Goal: Find specific page/section: Find specific page/section

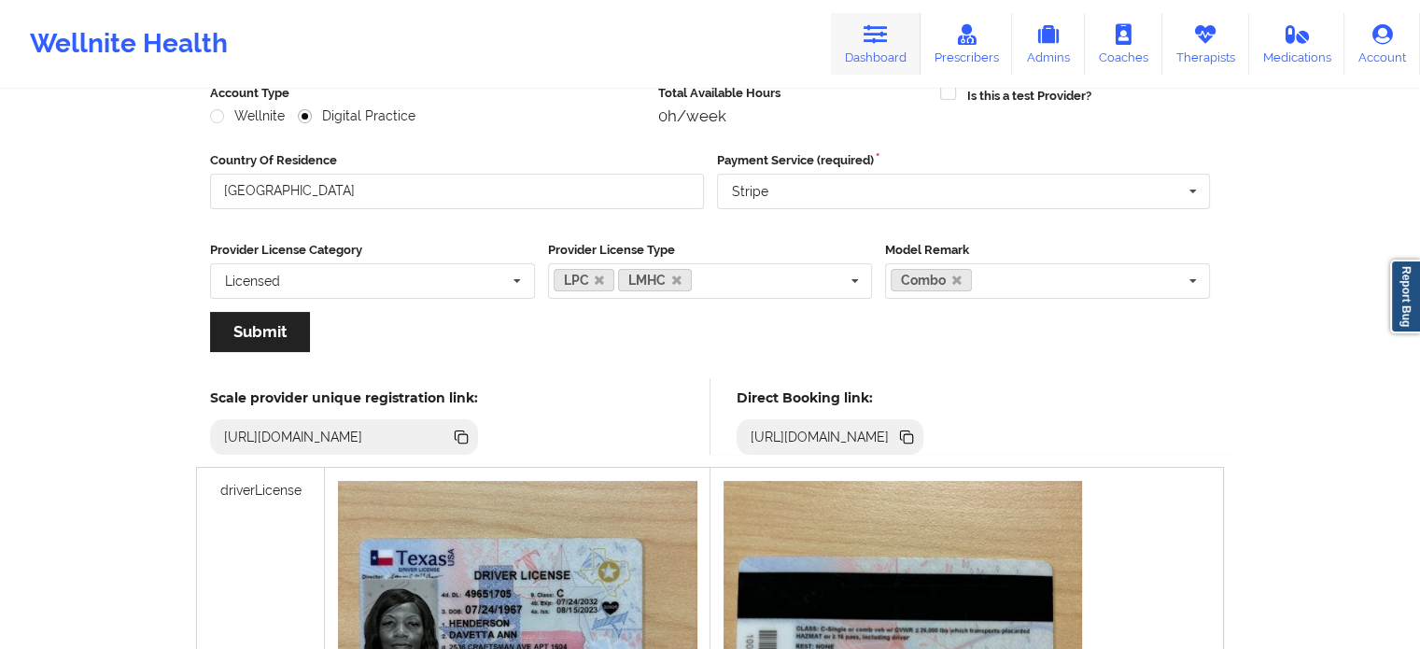
click at [884, 51] on link "Dashboard" at bounding box center [876, 44] width 90 height 62
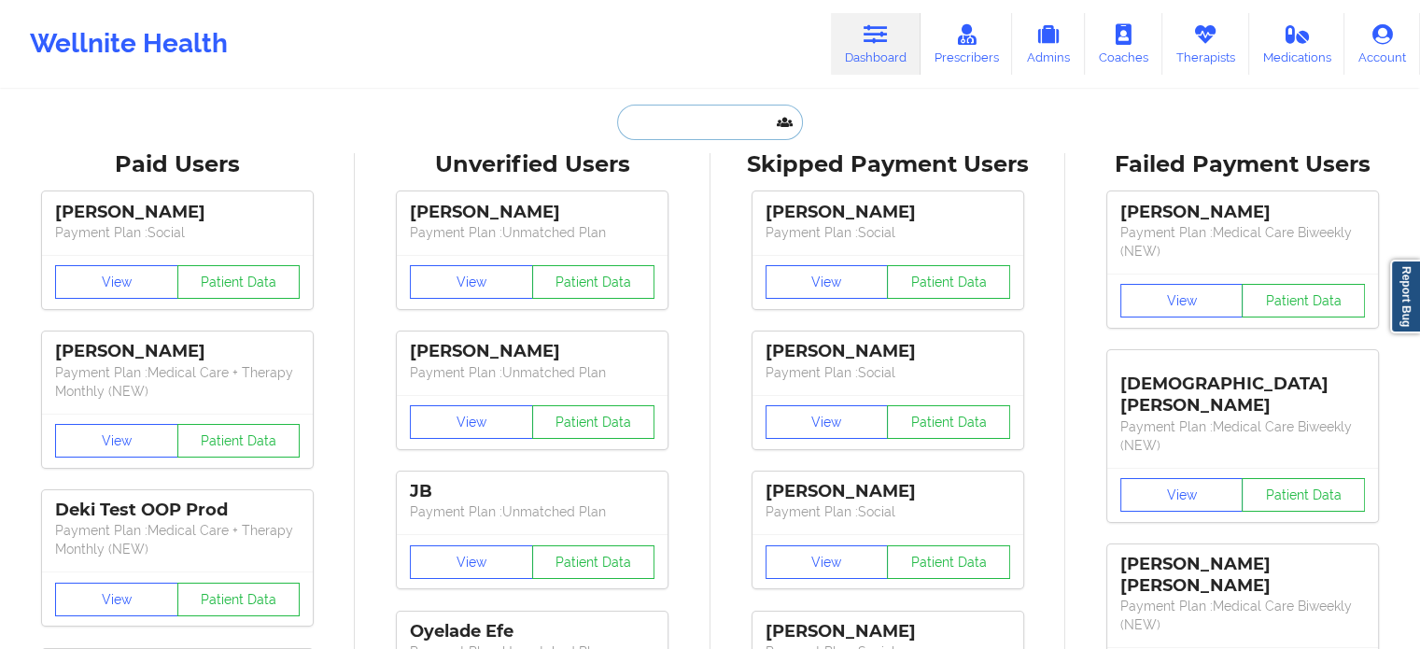
click at [678, 132] on input "text" at bounding box center [709, 122] width 185 height 35
paste input "[PHONE_NUMBER]"
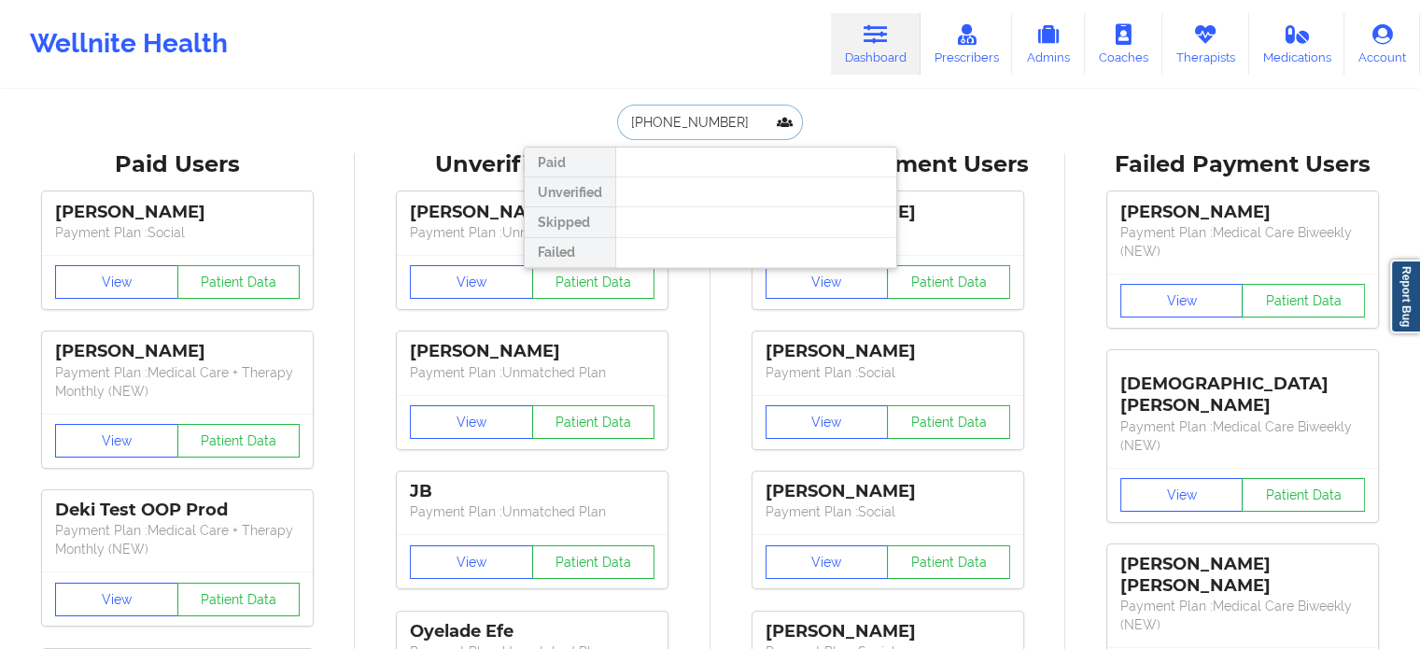
drag, startPoint x: 733, startPoint y: 124, endPoint x: 303, endPoint y: 48, distance: 437.2
type input "[PERSON_NAME]"
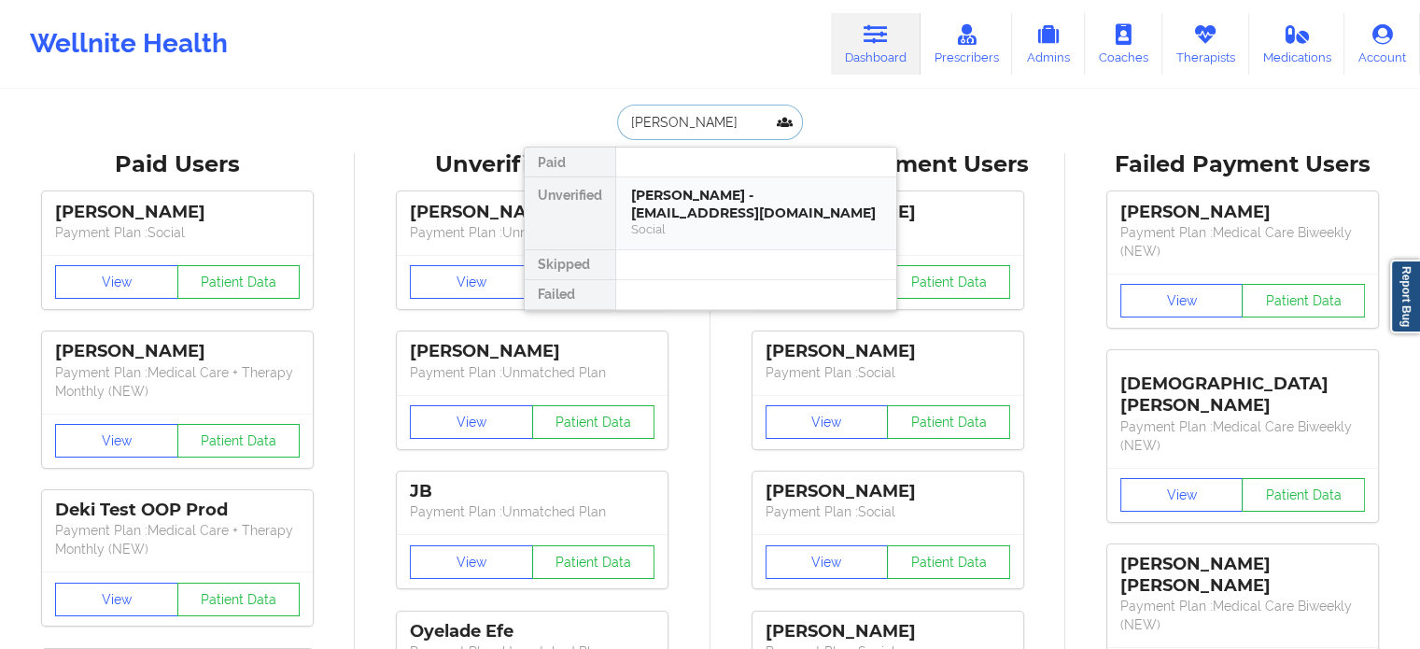
click at [707, 188] on div "[PERSON_NAME] - [EMAIL_ADDRESS][DOMAIN_NAME]" at bounding box center [756, 204] width 250 height 35
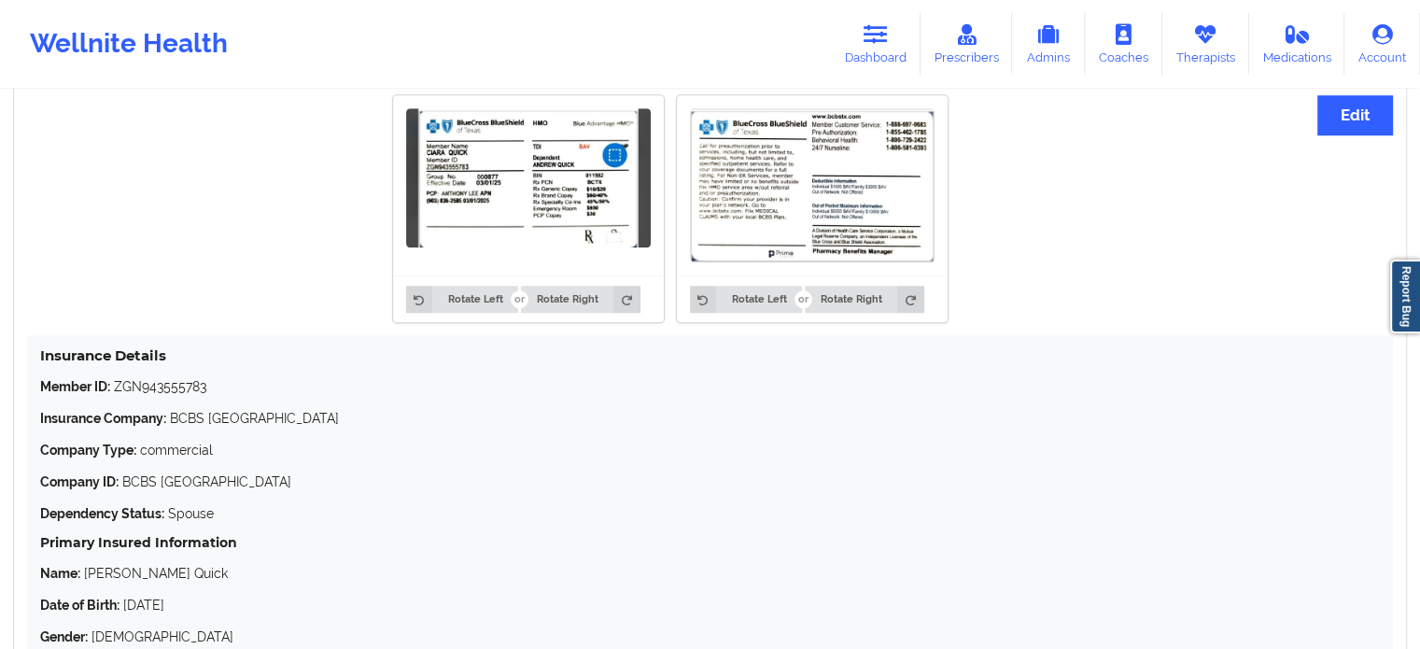
scroll to position [1401, 0]
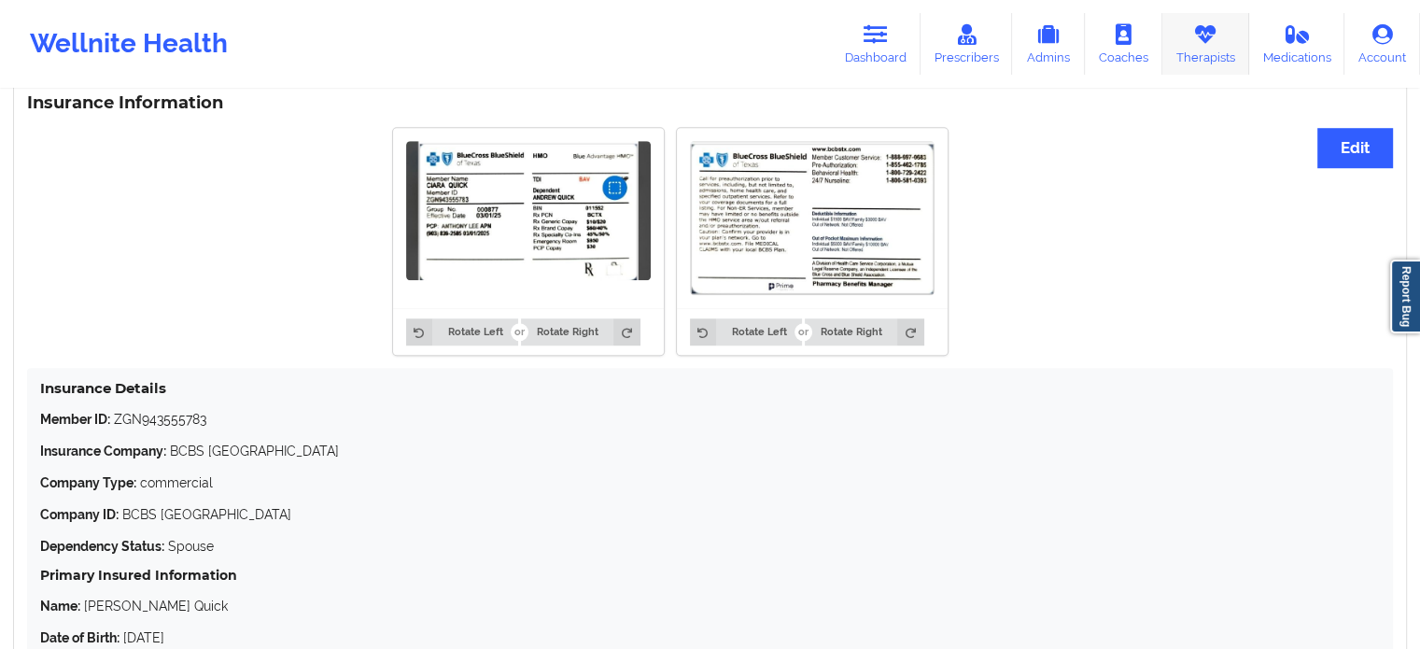
click at [1216, 27] on icon at bounding box center [1205, 34] width 24 height 21
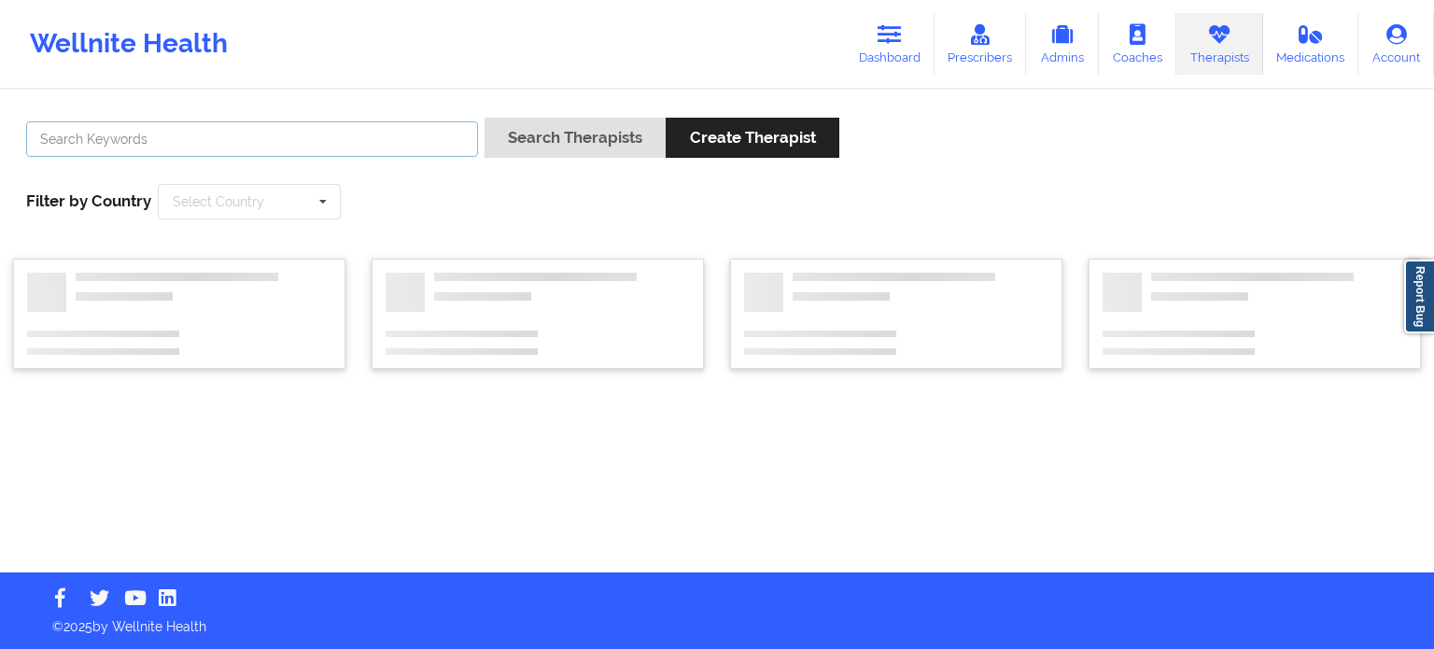
click at [294, 145] on input "text" at bounding box center [252, 138] width 452 height 35
paste input "[PERSON_NAME]"
click at [100, 137] on input "[PERSON_NAME]" at bounding box center [252, 138] width 452 height 35
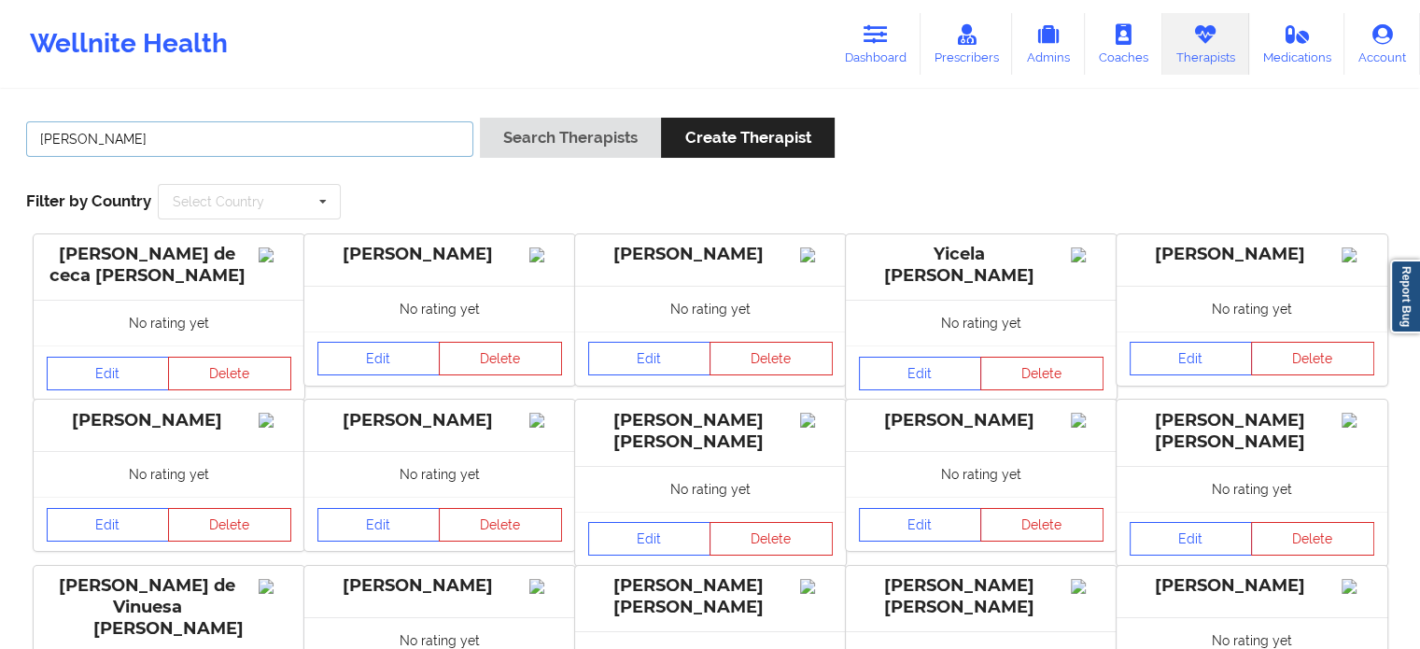
click at [206, 141] on input "[PERSON_NAME]" at bounding box center [249, 138] width 447 height 35
click at [480, 118] on button "Search Therapists" at bounding box center [570, 138] width 181 height 40
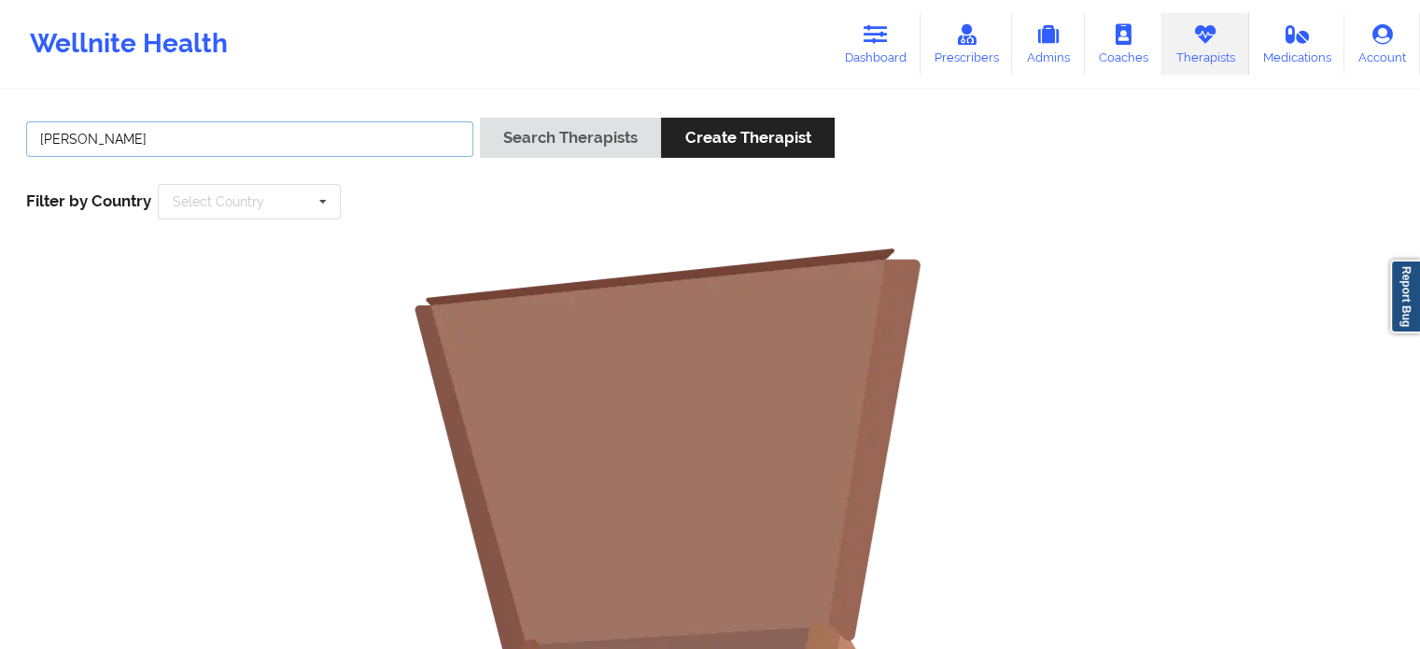
drag, startPoint x: 154, startPoint y: 137, endPoint x: 98, endPoint y: 144, distance: 56.4
click at [99, 142] on input "[PERSON_NAME]" at bounding box center [249, 138] width 447 height 35
click at [93, 141] on input "[PERSON_NAME]" at bounding box center [249, 138] width 447 height 35
drag, startPoint x: 86, startPoint y: 137, endPoint x: 4, endPoint y: 145, distance: 82.5
click at [5, 145] on div "[PERSON_NAME] Search Therapists Create Therapist Filter by Country Select Count…" at bounding box center [710, 577] width 1420 height 970
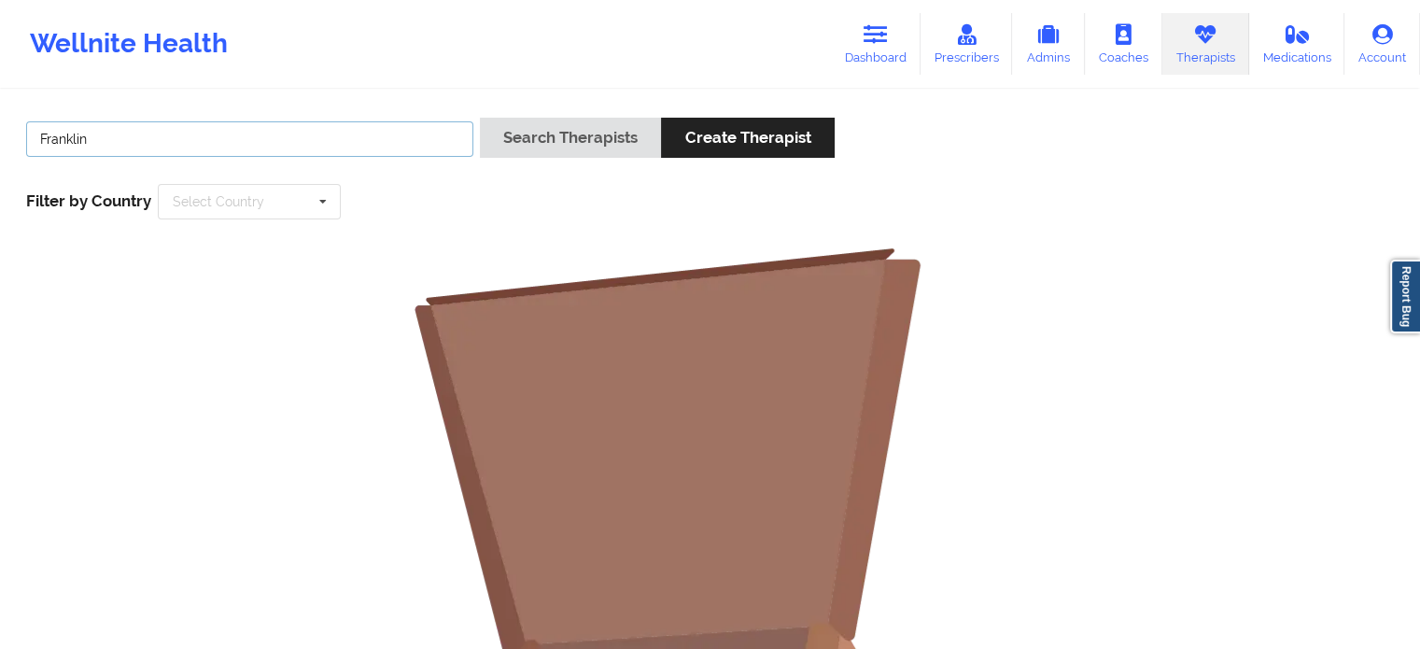
type input "Franklin"
click at [480, 118] on button "Search Therapists" at bounding box center [570, 138] width 181 height 40
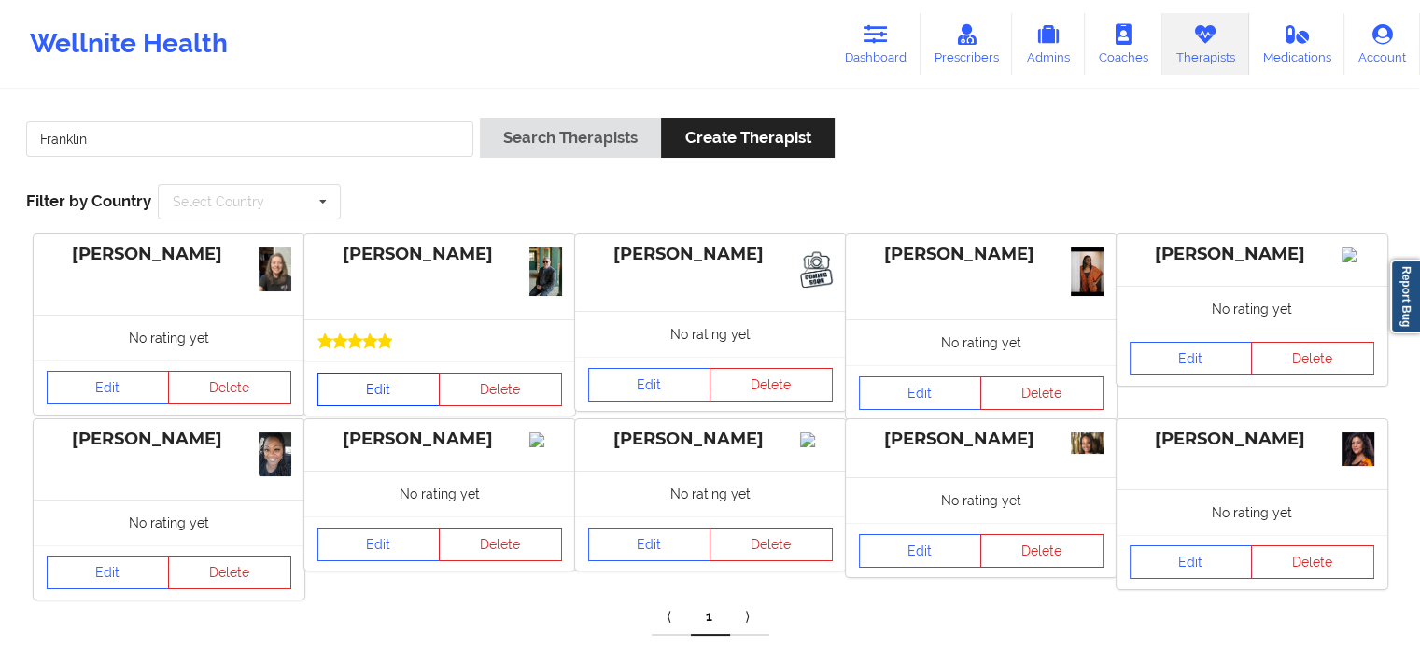
click at [345, 379] on link "Edit" at bounding box center [378, 390] width 123 height 34
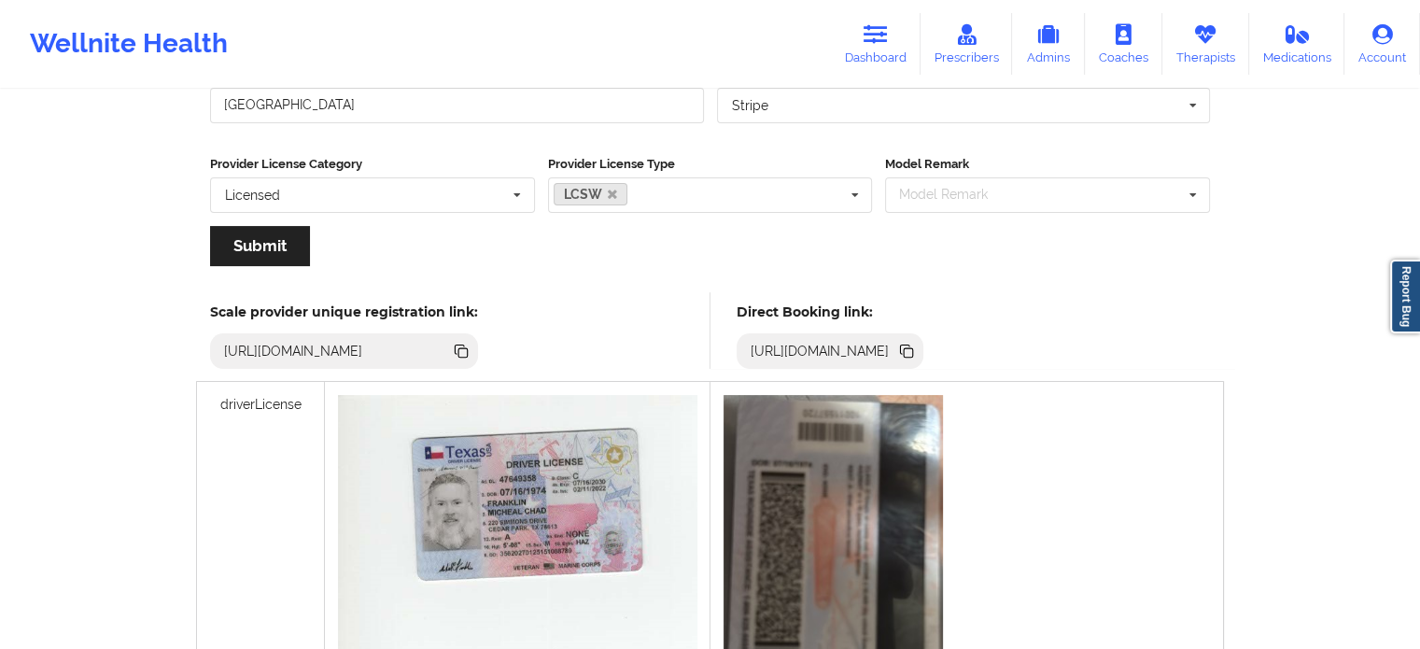
scroll to position [467, 0]
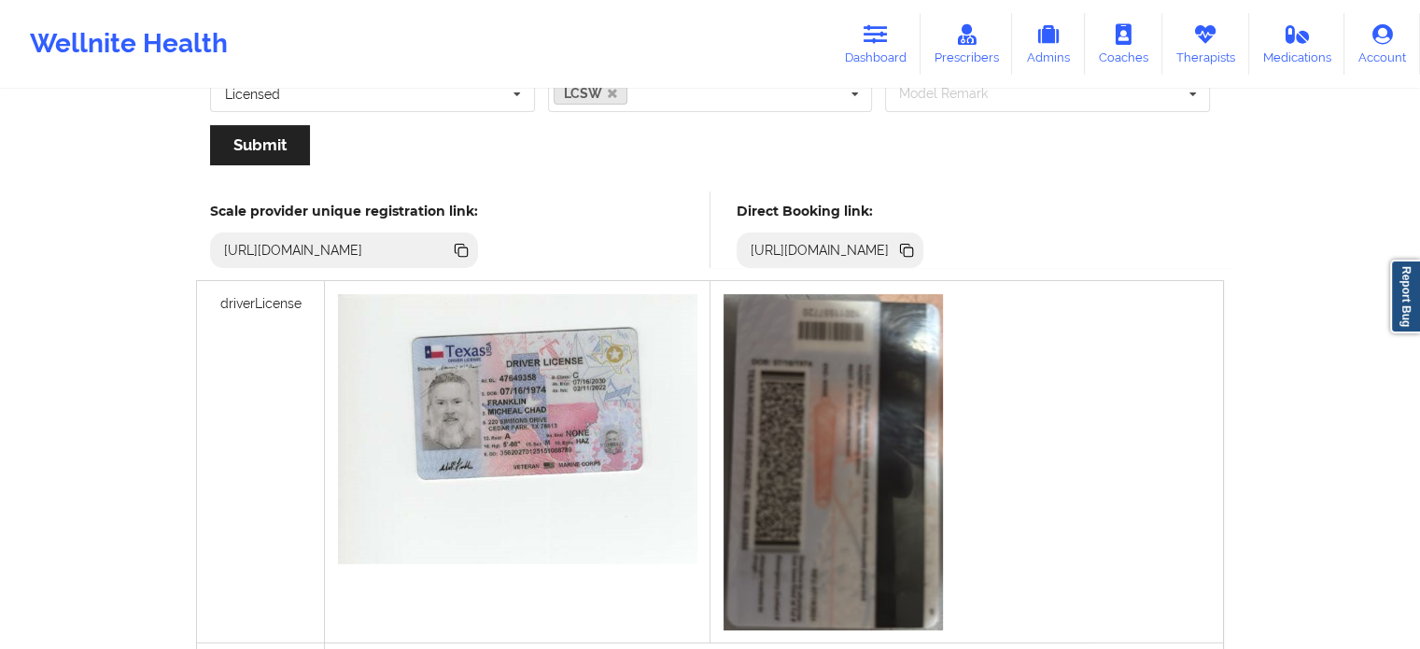
click at [913, 247] on icon at bounding box center [908, 251] width 9 height 9
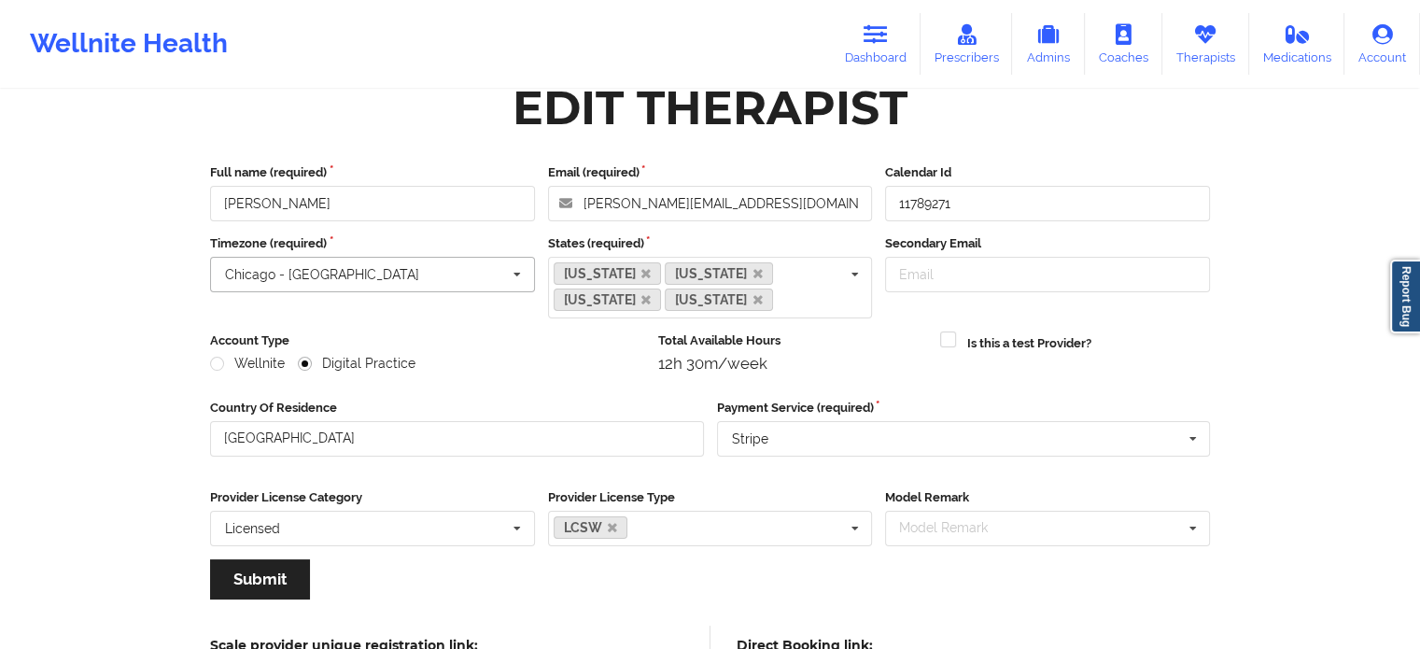
scroll to position [0, 0]
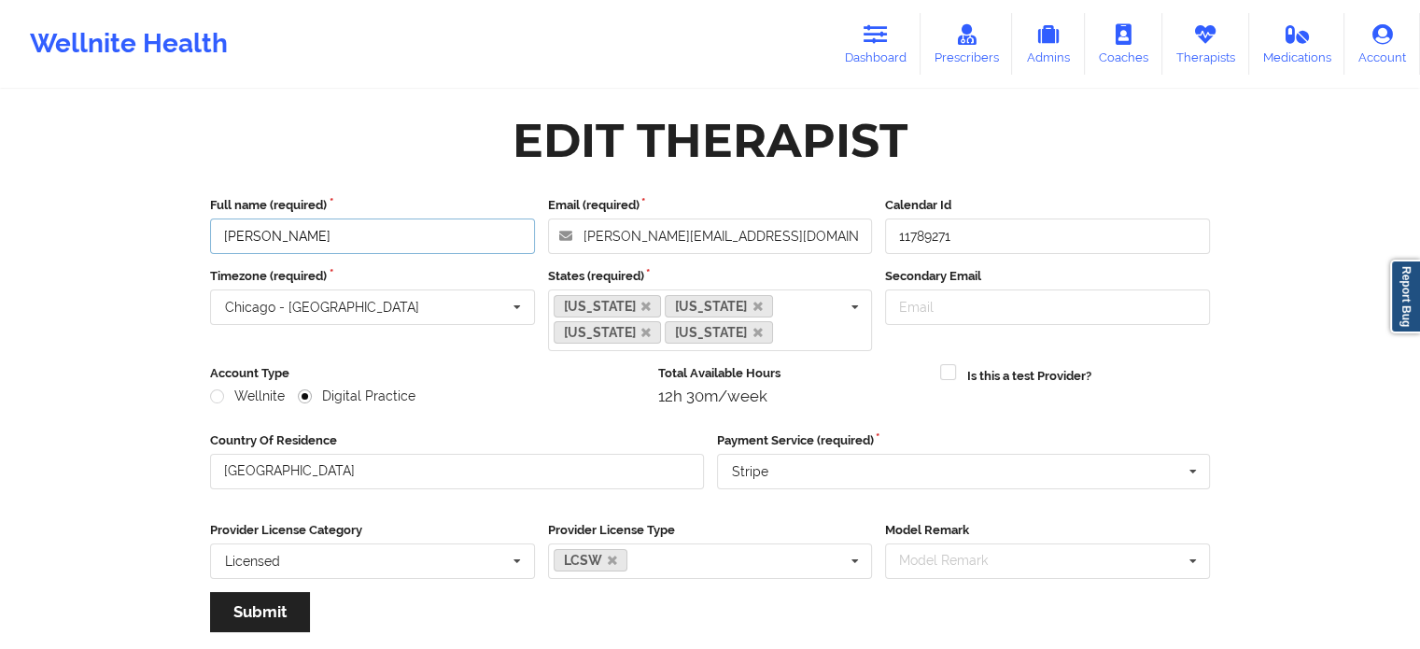
drag, startPoint x: 356, startPoint y: 229, endPoint x: 194, endPoint y: 234, distance: 161.6
